Goal: Task Accomplishment & Management: Manage account settings

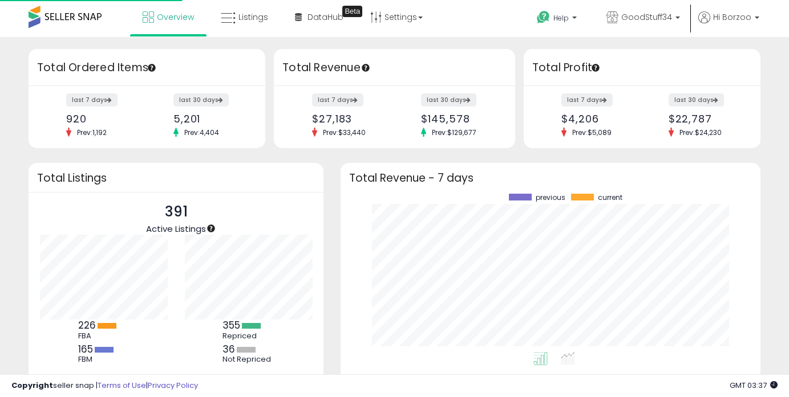
scroll to position [159, 397]
click at [235, 25] on link "Listings" at bounding box center [244, 17] width 64 height 34
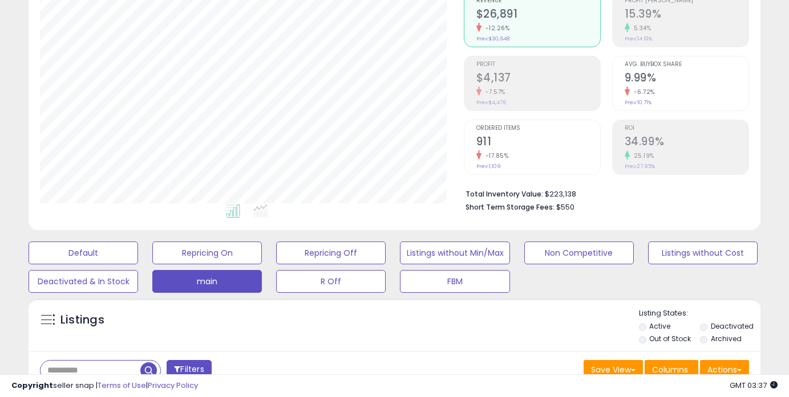
scroll to position [255, 0]
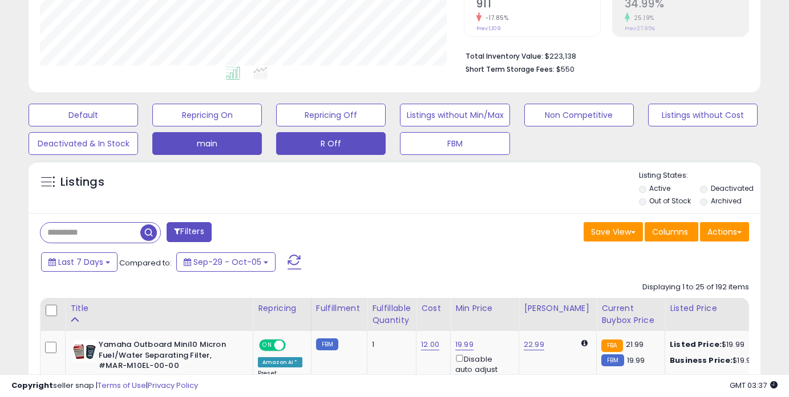
click at [340, 133] on button "R Off" at bounding box center [330, 143] width 109 height 23
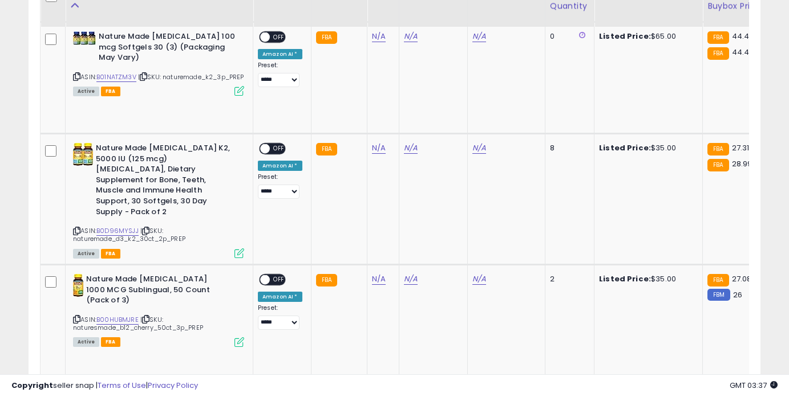
scroll to position [800, 0]
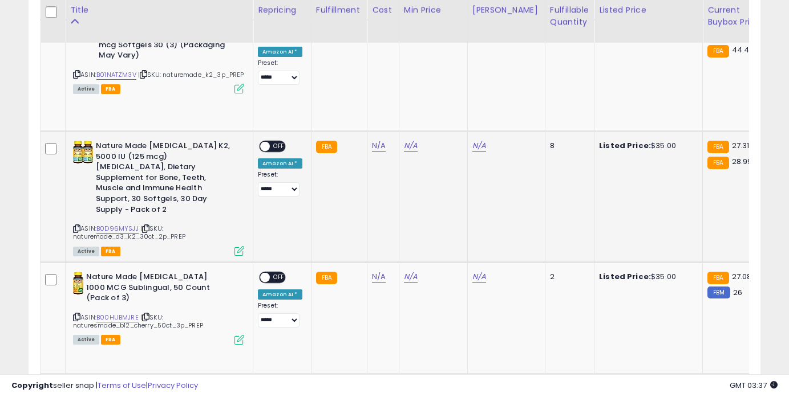
click at [79, 226] on icon at bounding box center [76, 229] width 7 height 6
click at [121, 224] on link "B0D96MYSJJ" at bounding box center [117, 229] width 42 height 10
click at [374, 144] on link "N/A" at bounding box center [379, 145] width 14 height 11
type input "**"
click button "submit" at bounding box center [411, 117] width 19 height 17
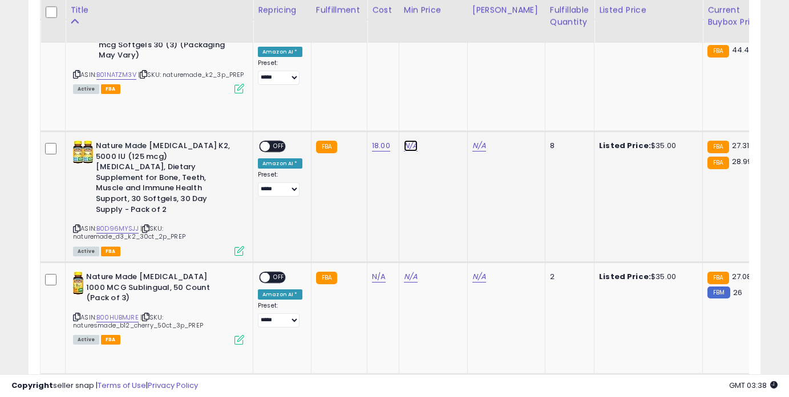
click at [410, 145] on link "N/A" at bounding box center [411, 145] width 14 height 11
type input "*****"
click button "submit" at bounding box center [443, 106] width 19 height 17
click at [274, 148] on span "OFF" at bounding box center [279, 147] width 18 height 10
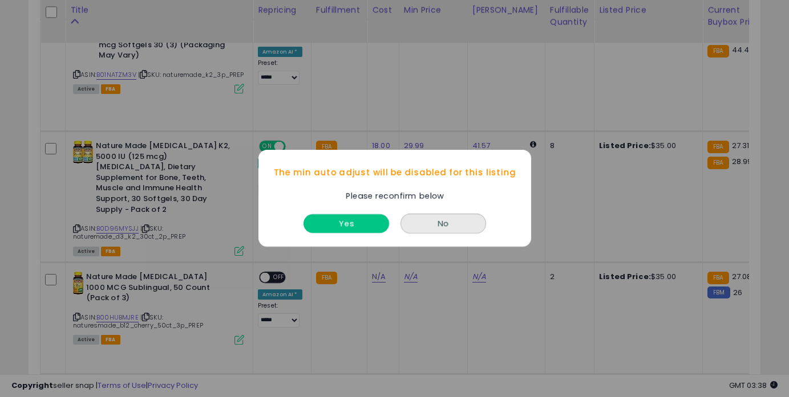
click at [353, 225] on button "Yes" at bounding box center [346, 224] width 86 height 19
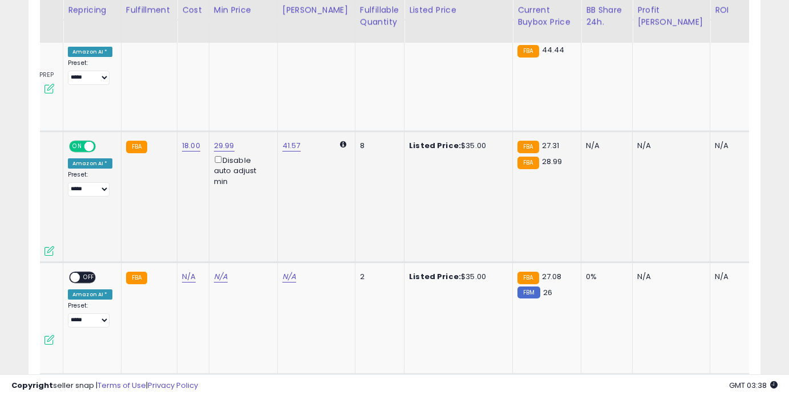
scroll to position [0, 340]
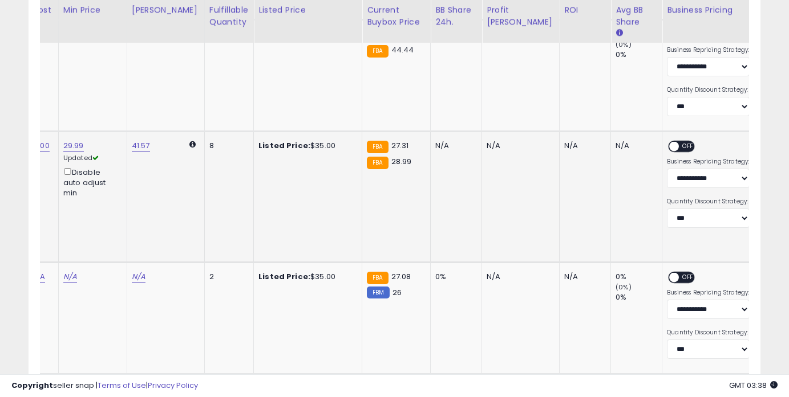
click at [679, 144] on span "OFF" at bounding box center [688, 147] width 18 height 10
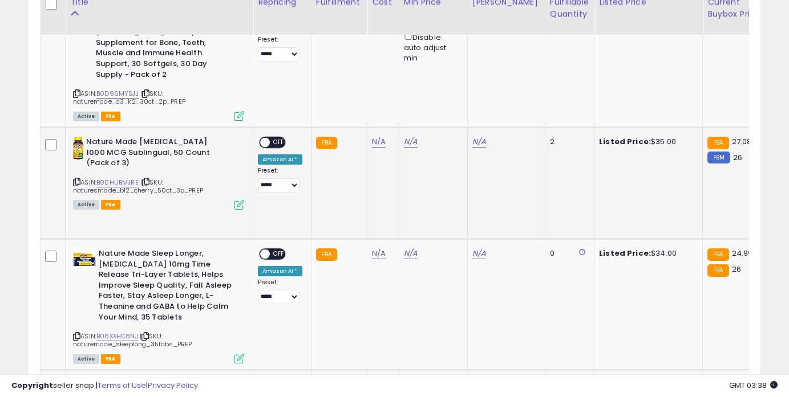
scroll to position [938, 0]
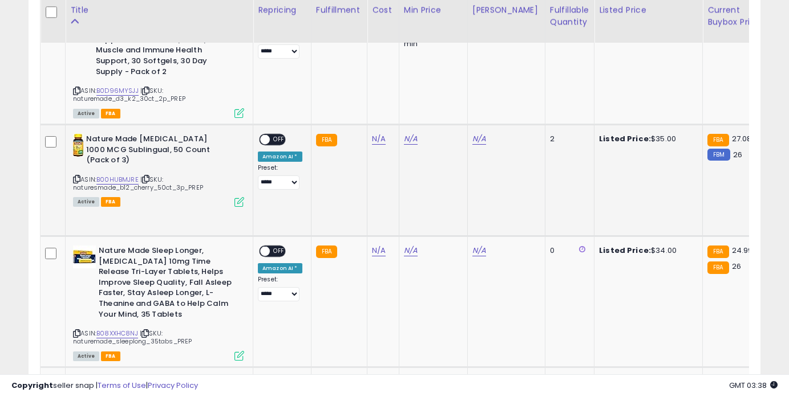
click at [78, 176] on icon at bounding box center [76, 179] width 7 height 6
click at [119, 175] on link "B00HUBMJRE" at bounding box center [117, 180] width 42 height 10
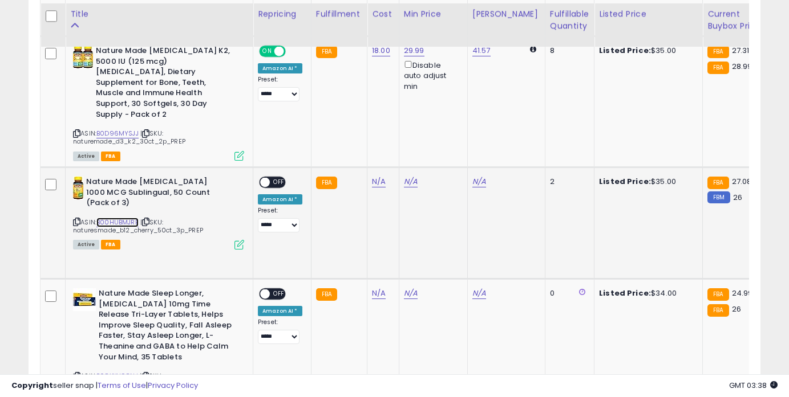
scroll to position [891, 0]
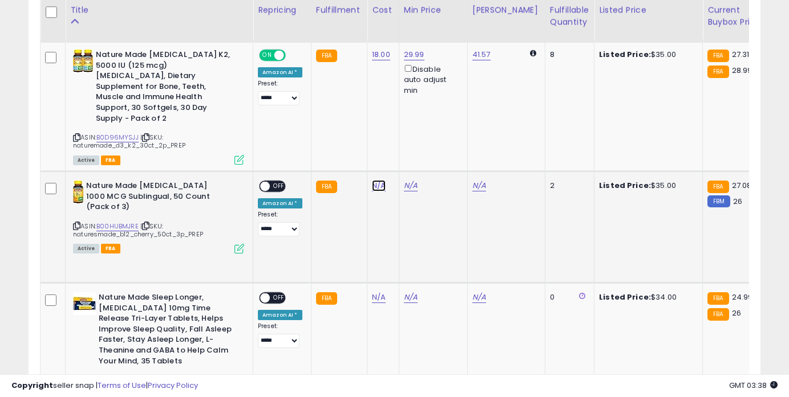
click at [372, 180] on link "N/A" at bounding box center [379, 185] width 14 height 11
type input "**"
click button "submit" at bounding box center [411, 137] width 19 height 17
click at [410, 180] on link "N/A" at bounding box center [411, 185] width 14 height 11
type input "*****"
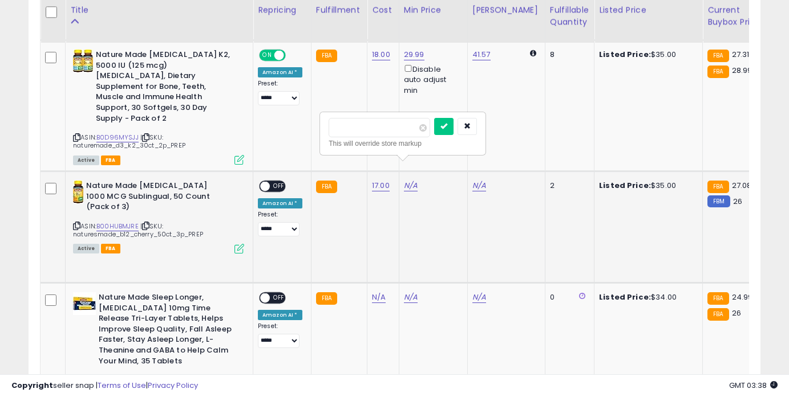
click button "submit" at bounding box center [443, 126] width 19 height 17
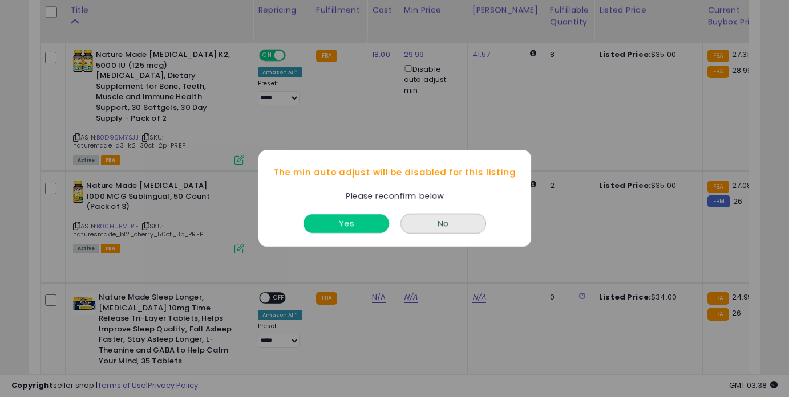
click at [356, 224] on button "Yes" at bounding box center [346, 224] width 86 height 19
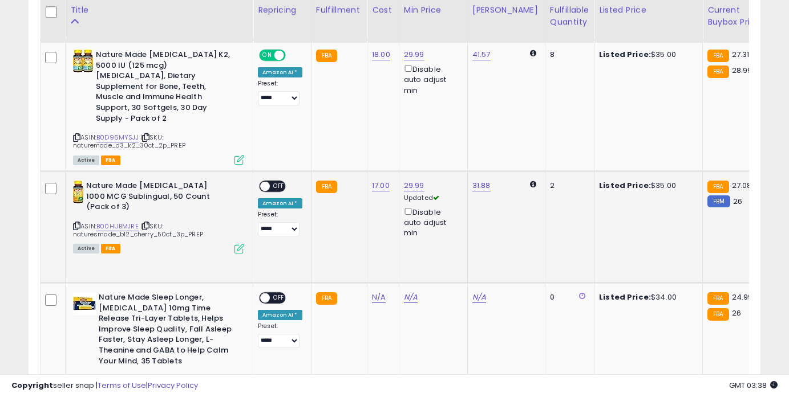
click at [280, 182] on span "OFF" at bounding box center [279, 187] width 18 height 10
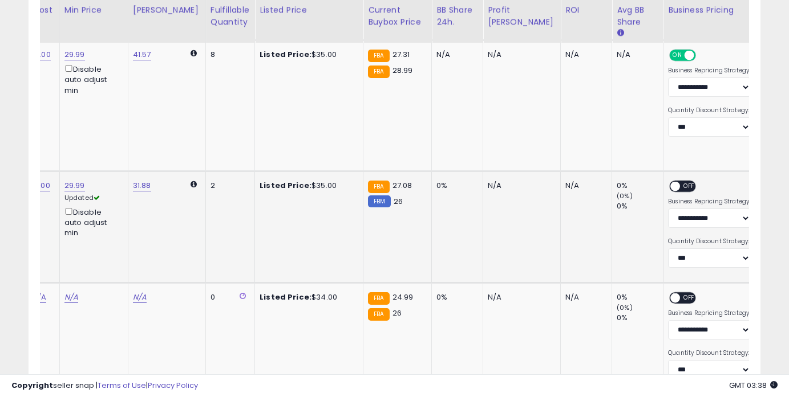
scroll to position [0, 340]
click at [679, 182] on span "OFF" at bounding box center [688, 187] width 18 height 10
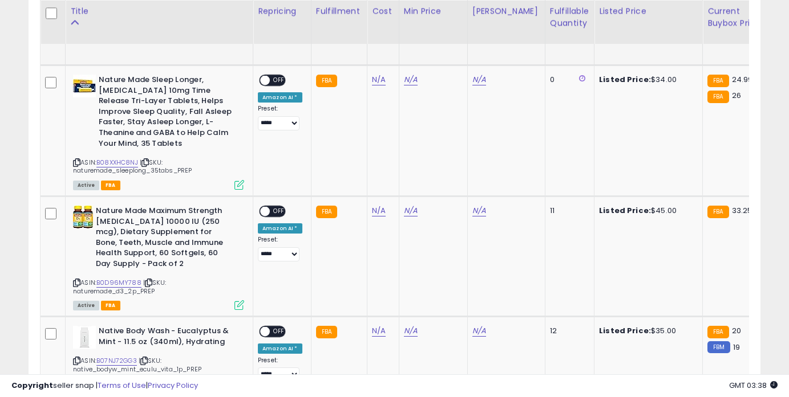
scroll to position [1110, 0]
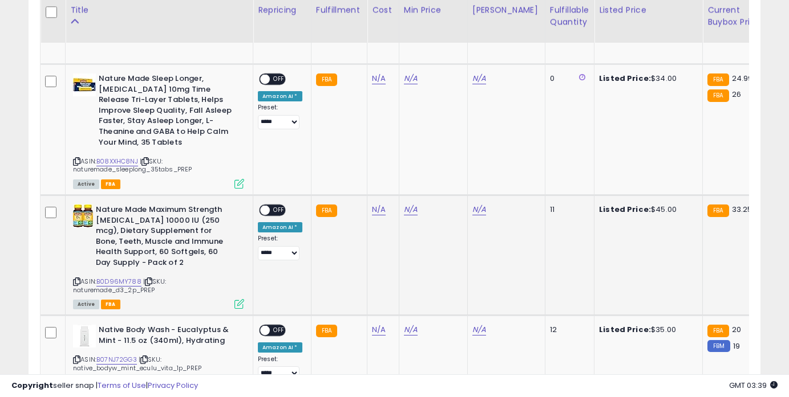
click at [74, 279] on icon at bounding box center [76, 282] width 7 height 6
click at [133, 277] on link "B0D96MY788" at bounding box center [118, 282] width 45 height 10
click at [375, 204] on link "N/A" at bounding box center [379, 209] width 14 height 11
type input "**"
click button "submit" at bounding box center [411, 161] width 19 height 17
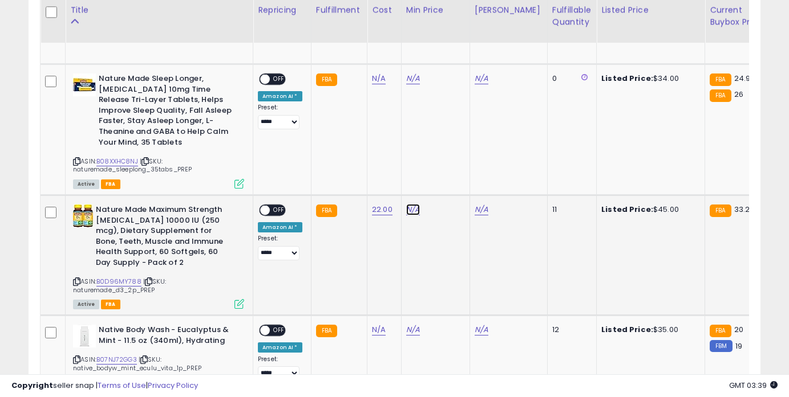
click at [406, 204] on link "N/A" at bounding box center [413, 209] width 14 height 11
type input "*****"
click button "submit" at bounding box center [445, 150] width 19 height 17
click at [281, 206] on span "OFF" at bounding box center [279, 211] width 18 height 10
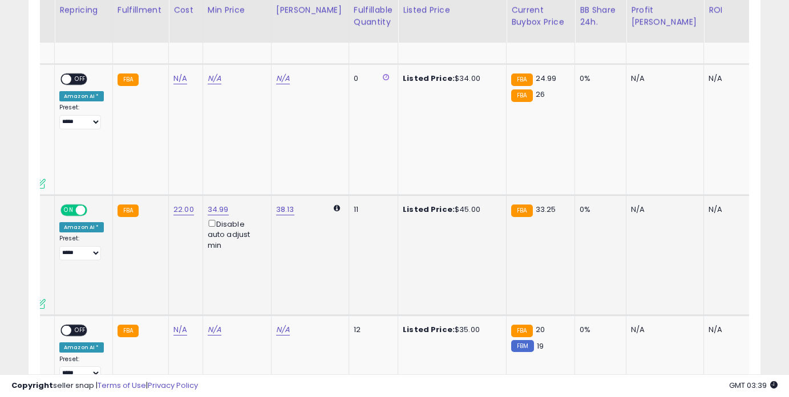
scroll to position [0, 279]
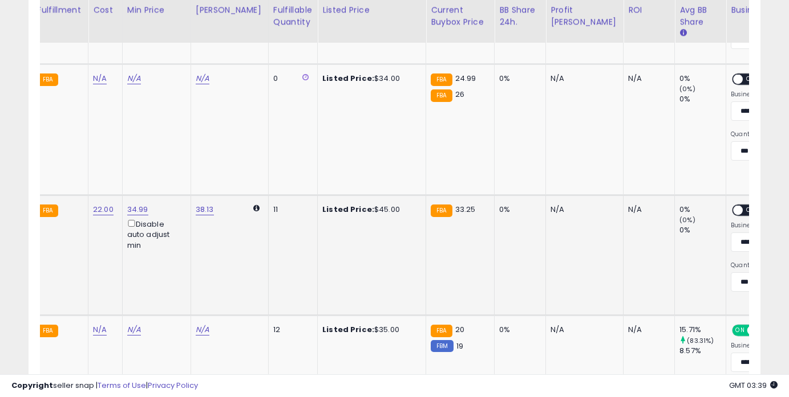
click at [742, 206] on span "OFF" at bounding box center [751, 211] width 18 height 10
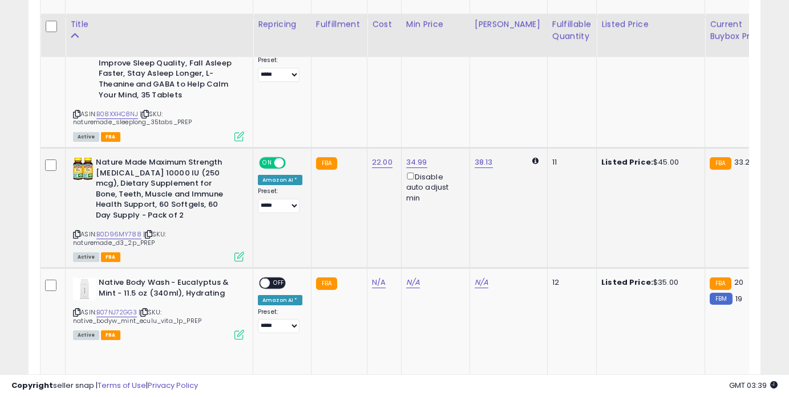
scroll to position [1172, 0]
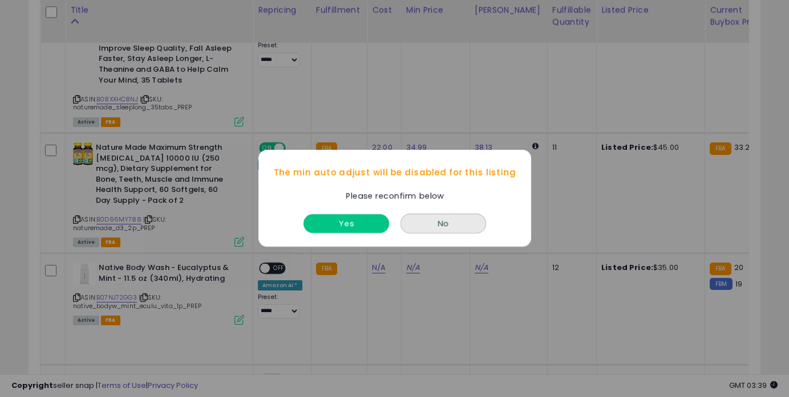
click at [346, 225] on button "Yes" at bounding box center [346, 224] width 86 height 19
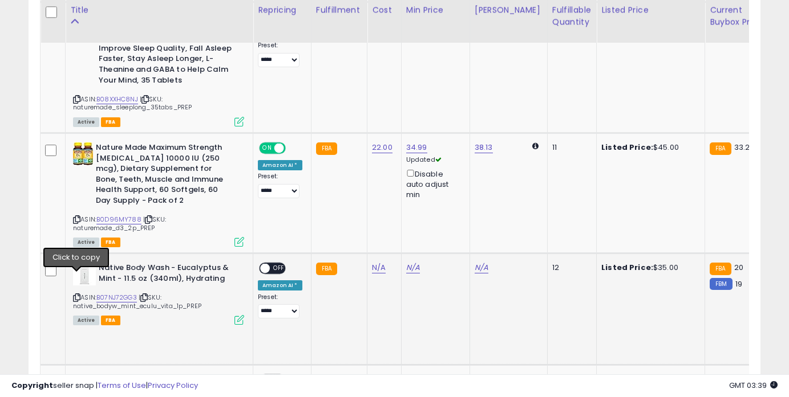
click at [78, 295] on icon at bounding box center [76, 298] width 7 height 6
click at [116, 293] on link "B07NJ72GG3" at bounding box center [116, 298] width 40 height 10
click at [377, 262] on link "N/A" at bounding box center [379, 267] width 14 height 11
type input "****"
click button "submit" at bounding box center [411, 220] width 19 height 17
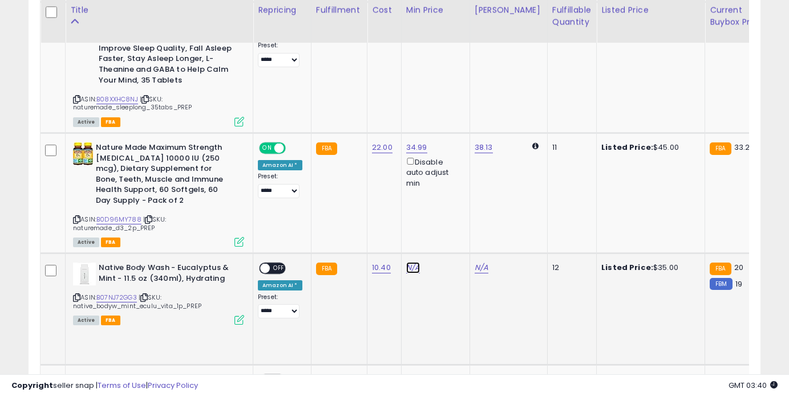
click at [406, 262] on link "N/A" at bounding box center [413, 267] width 14 height 11
type input "*****"
click button "submit" at bounding box center [445, 208] width 19 height 17
click at [276, 264] on span "OFF" at bounding box center [279, 269] width 18 height 10
click at [401, 263] on td "20.99 Disable auto adjust min" at bounding box center [435, 310] width 68 height 112
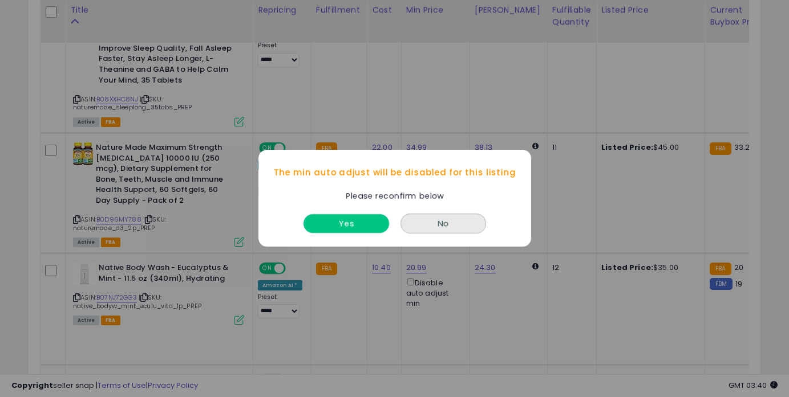
click at [360, 223] on button "Yes" at bounding box center [346, 224] width 86 height 19
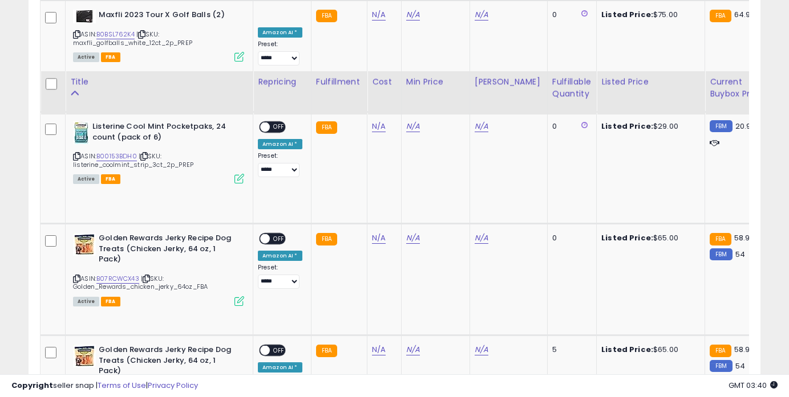
scroll to position [1657, 0]
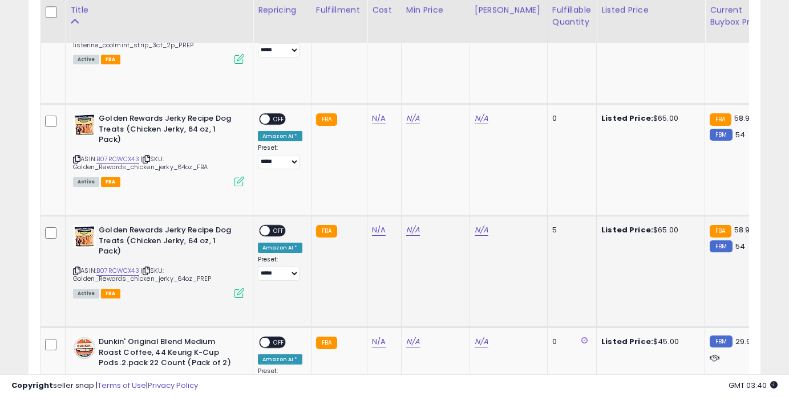
click at [75, 268] on icon at bounding box center [76, 271] width 7 height 6
click at [376, 225] on link "N/A" at bounding box center [379, 230] width 14 height 11
type input "**"
click button "submit" at bounding box center [411, 182] width 19 height 17
click at [411, 225] on link "N/A" at bounding box center [413, 230] width 14 height 11
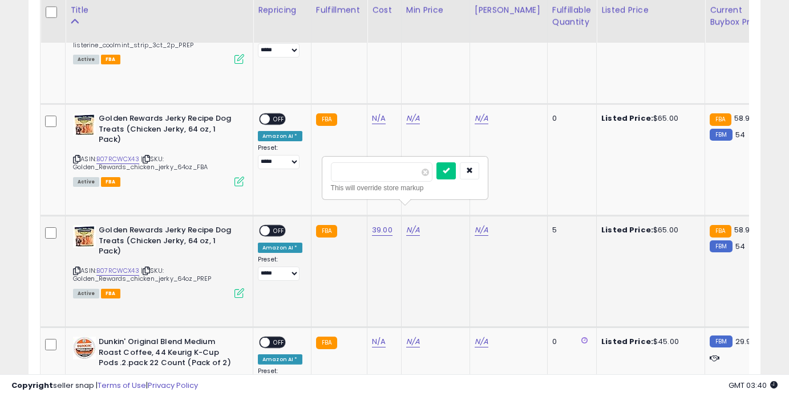
type input "*****"
click button "submit" at bounding box center [445, 171] width 19 height 17
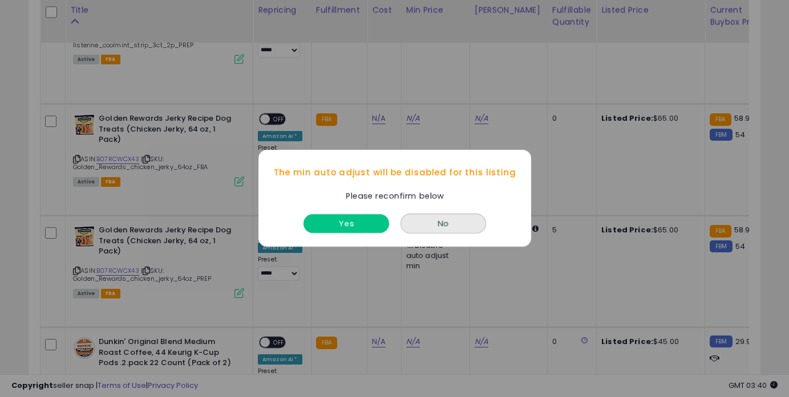
click at [368, 230] on button "Yes" at bounding box center [346, 224] width 86 height 19
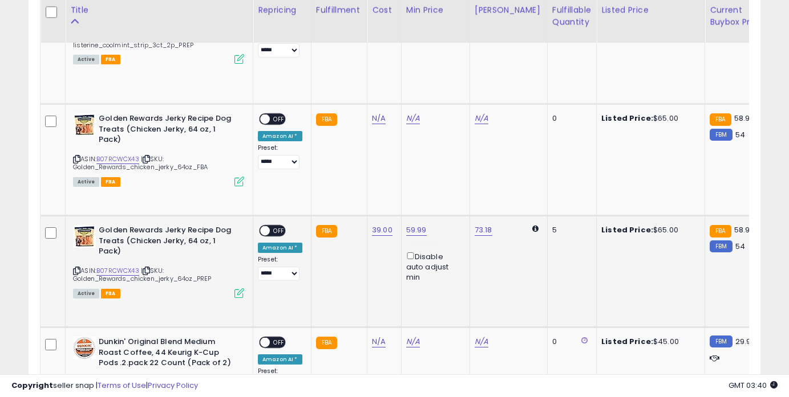
click at [273, 226] on div "ON OFF" at bounding box center [259, 231] width 27 height 10
click at [279, 226] on span "OFF" at bounding box center [279, 231] width 18 height 10
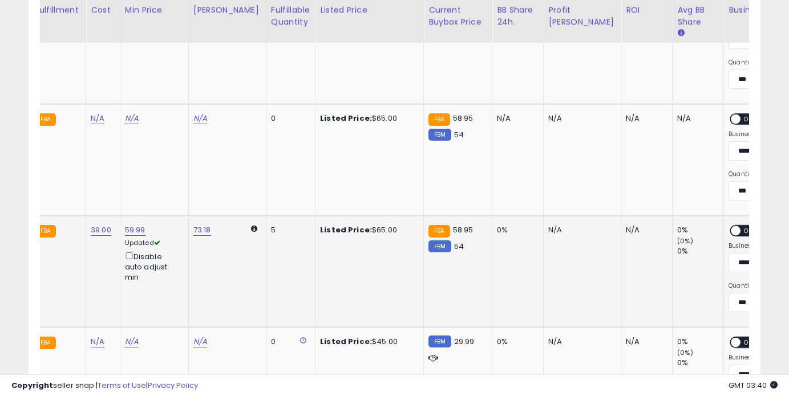
scroll to position [0, 343]
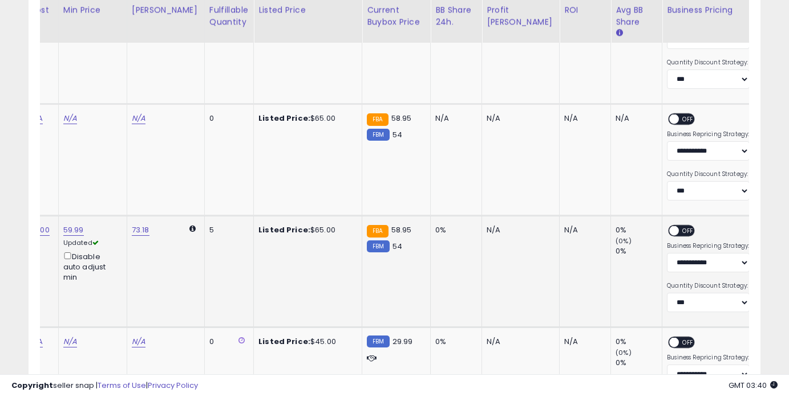
click at [679, 226] on span "OFF" at bounding box center [688, 231] width 18 height 10
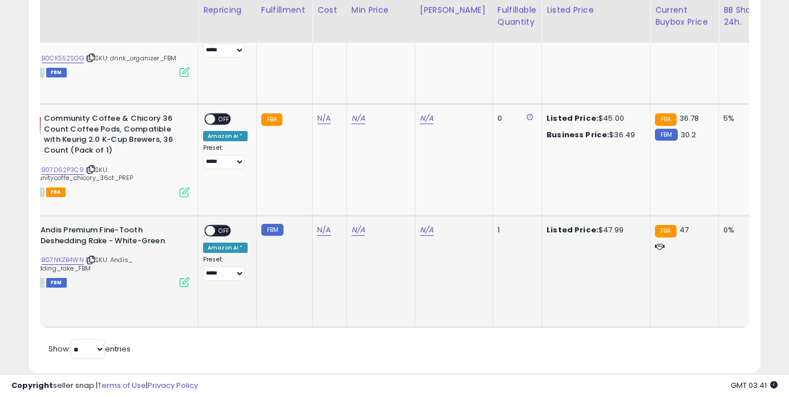
scroll to position [0, 0]
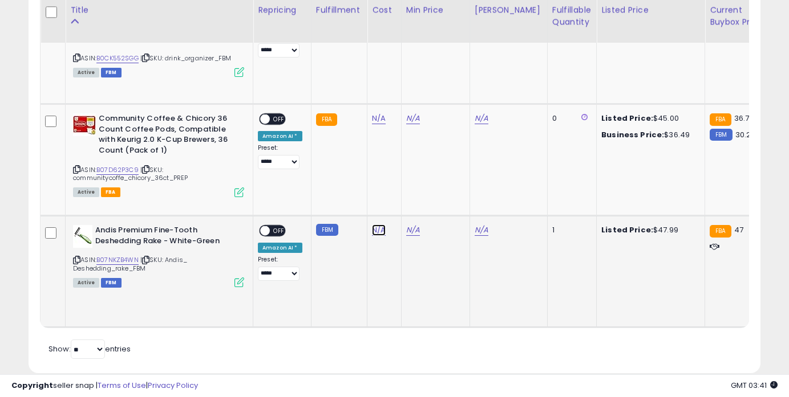
click at [376, 225] on link "N/A" at bounding box center [379, 230] width 14 height 11
type input "**"
click button "submit" at bounding box center [411, 182] width 19 height 17
click at [408, 225] on link "N/A" at bounding box center [413, 230] width 14 height 11
type input "**"
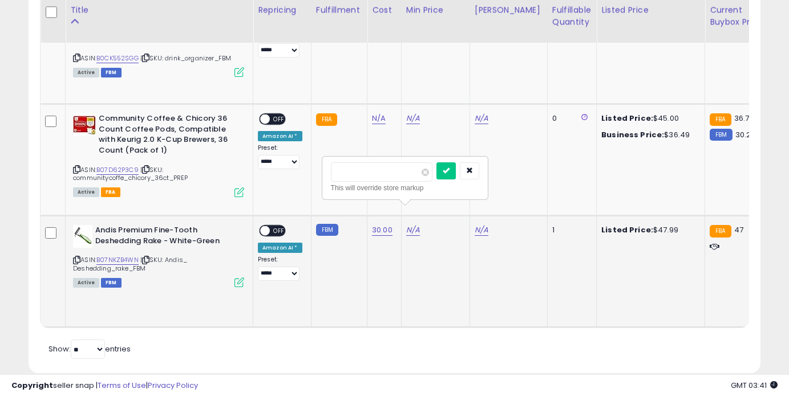
click button "submit" at bounding box center [445, 171] width 19 height 17
click at [281, 226] on span "OFF" at bounding box center [279, 231] width 18 height 10
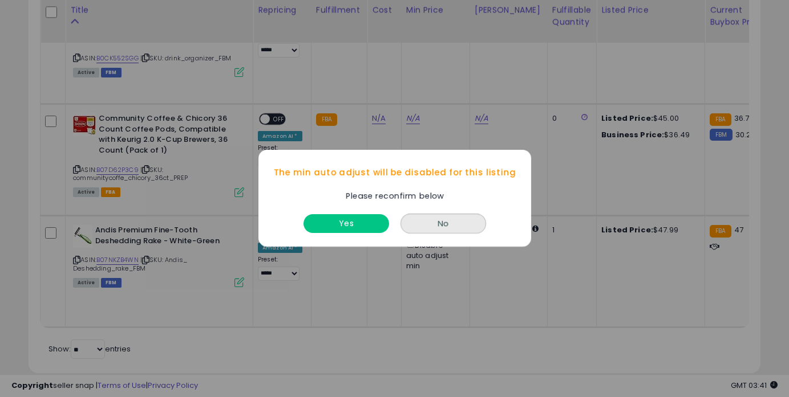
click at [349, 234] on div "Yes" at bounding box center [346, 221] width 91 height 30
click at [349, 233] on button "Yes" at bounding box center [346, 224] width 86 height 19
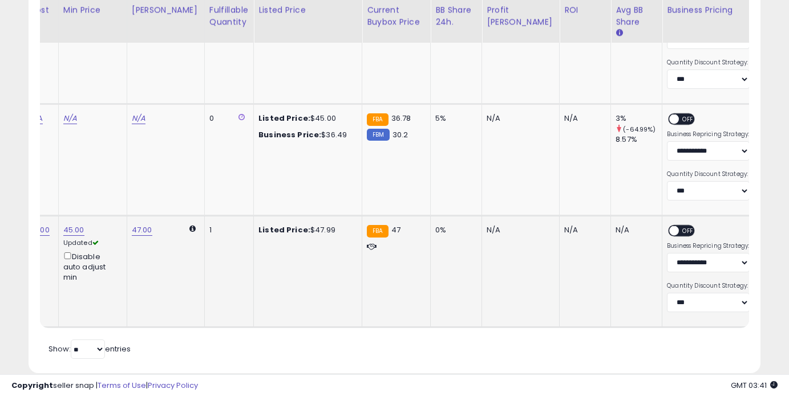
click at [679, 226] on span "OFF" at bounding box center [688, 231] width 18 height 10
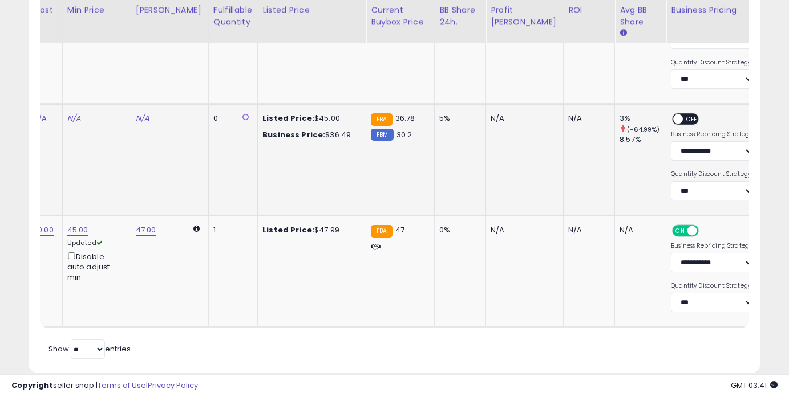
click at [683, 115] on span "OFF" at bounding box center [692, 120] width 18 height 10
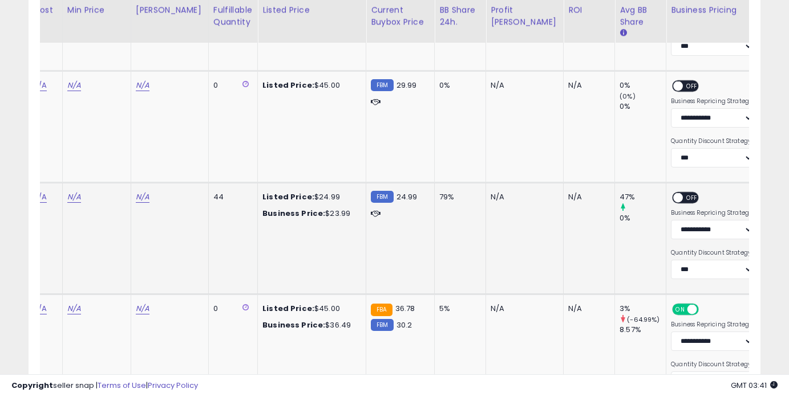
click at [683, 193] on span "OFF" at bounding box center [692, 198] width 18 height 10
click at [683, 82] on span "OFF" at bounding box center [692, 87] width 18 height 10
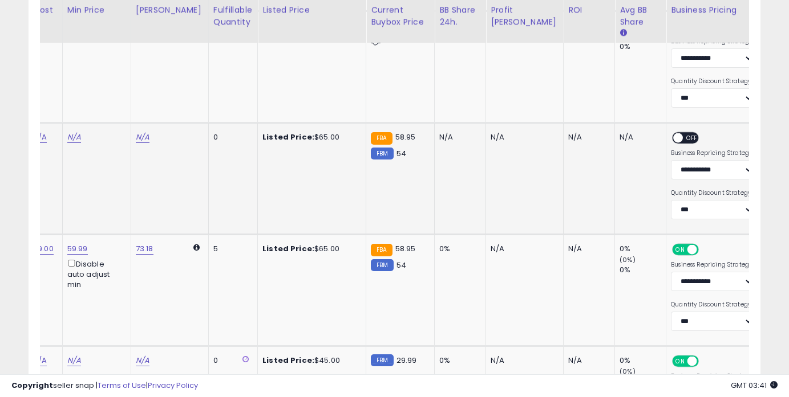
click at [683, 133] on span "OFF" at bounding box center [692, 138] width 18 height 10
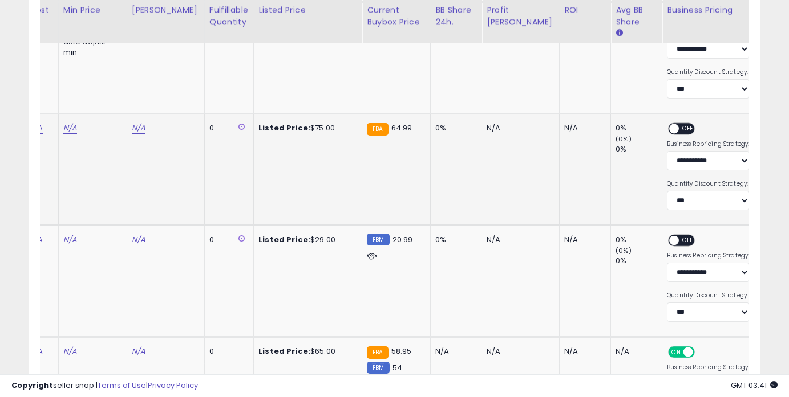
click at [679, 124] on span "OFF" at bounding box center [688, 129] width 18 height 10
click at [679, 236] on span "OFF" at bounding box center [688, 241] width 18 height 10
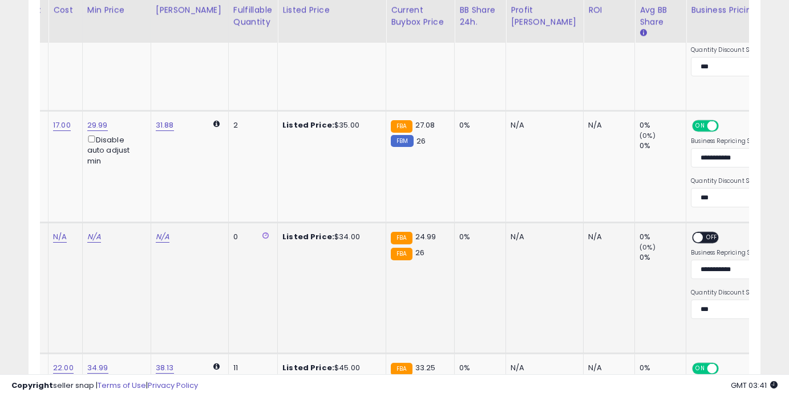
click at [703, 233] on span "OFF" at bounding box center [712, 238] width 18 height 10
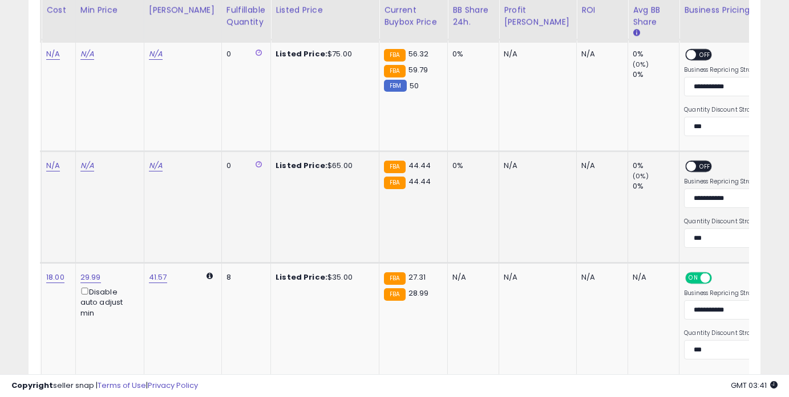
click at [696, 170] on span "OFF" at bounding box center [705, 167] width 18 height 10
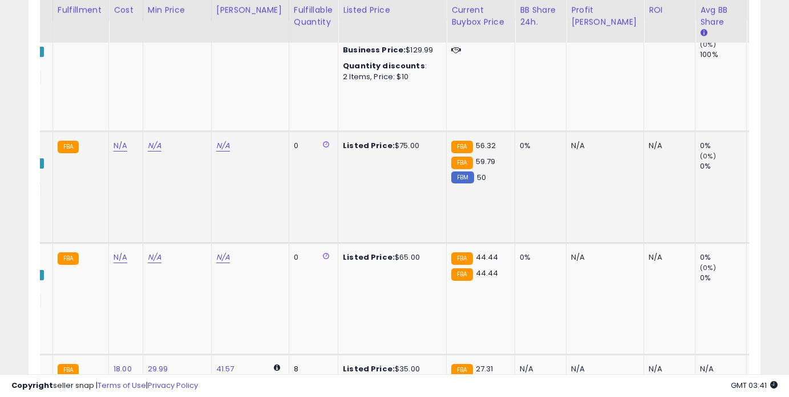
click at [763, 144] on span "OFF" at bounding box center [772, 147] width 18 height 10
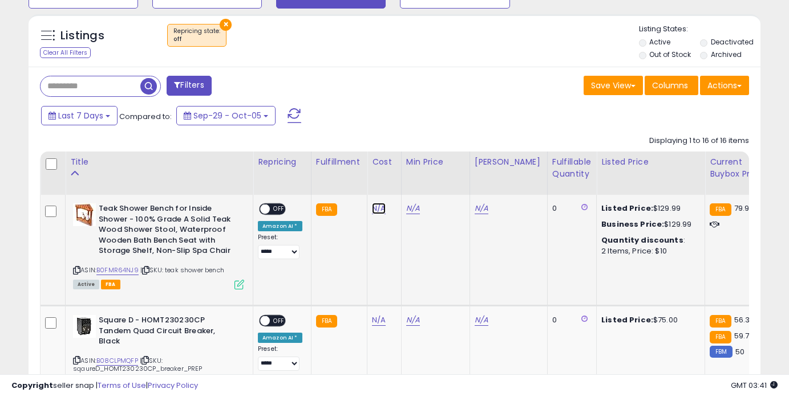
click at [377, 206] on link "N/A" at bounding box center [379, 208] width 14 height 11
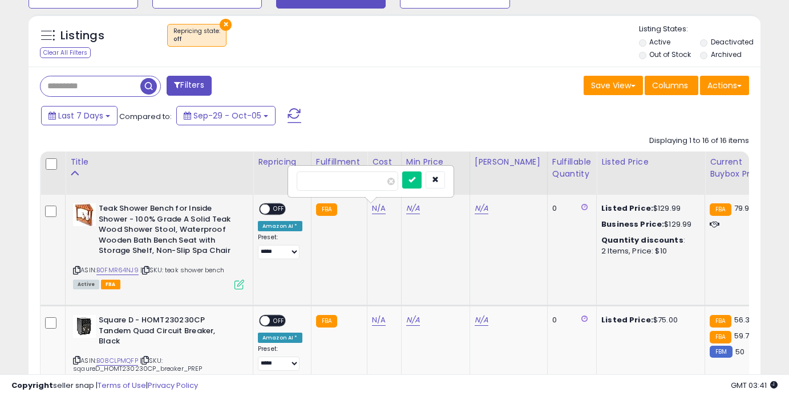
type input "**"
click button "submit" at bounding box center [411, 180] width 19 height 17
